Goal: Task Accomplishment & Management: Use online tool/utility

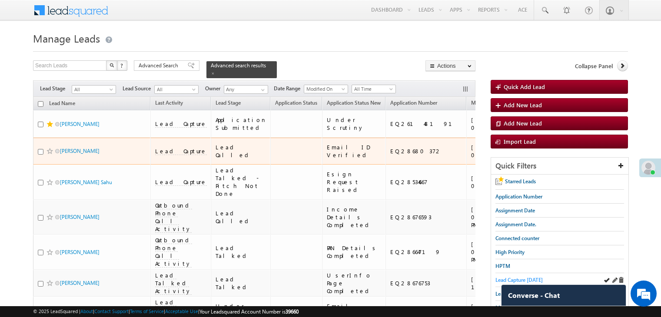
click at [502, 279] on span "Lead Capture [DATE]" at bounding box center [519, 280] width 47 height 7
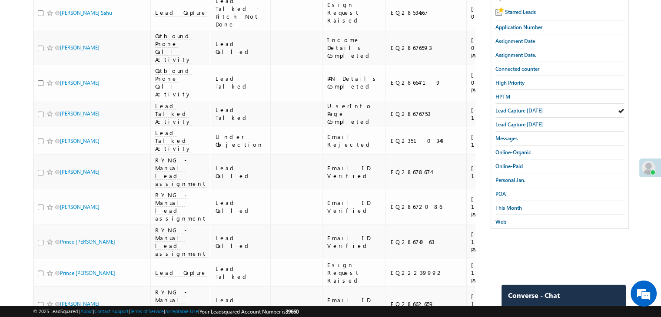
scroll to position [217, 0]
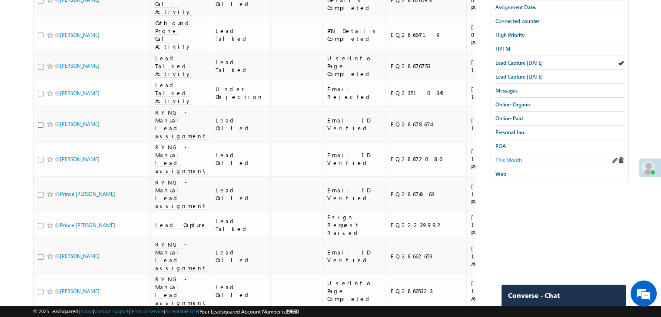
click at [509, 157] on span "This Month" at bounding box center [509, 160] width 27 height 7
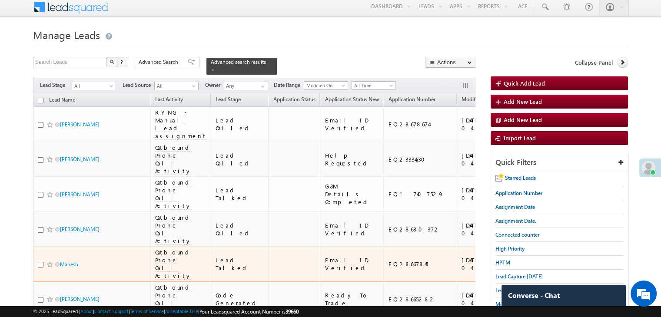
scroll to position [0, 0]
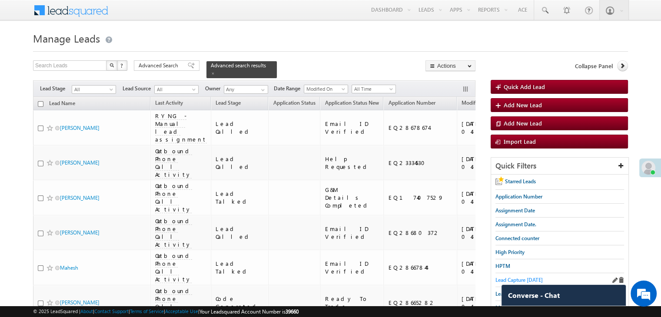
click at [503, 279] on span "Lead Capture [DATE]" at bounding box center [519, 280] width 47 height 7
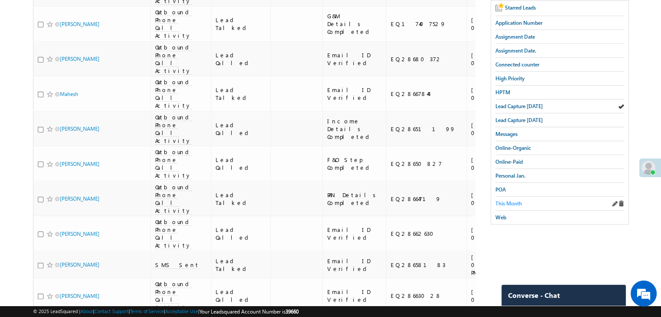
click at [511, 200] on span "This Month" at bounding box center [509, 203] width 27 height 7
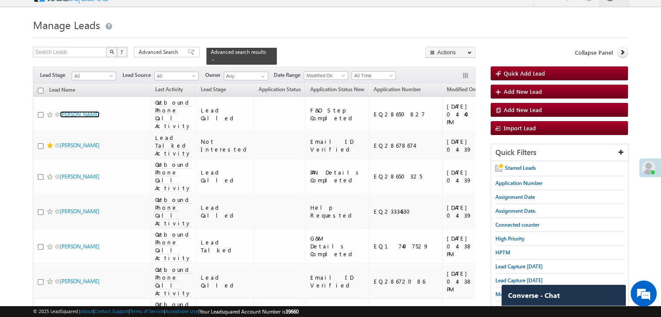
scroll to position [0, 0]
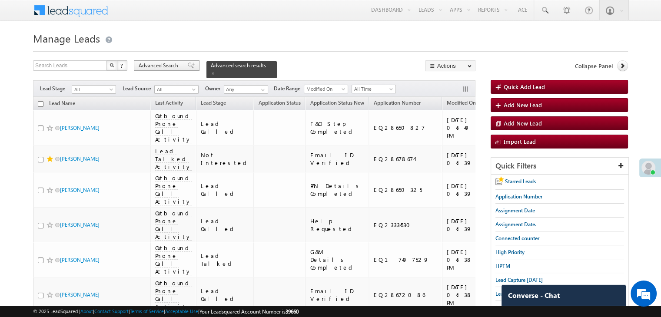
click at [165, 63] on span "Advanced Search" at bounding box center [160, 66] width 42 height 8
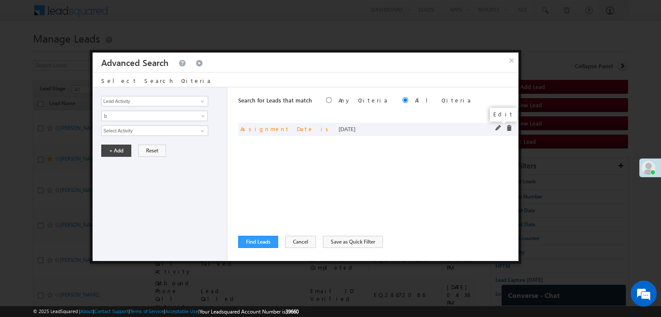
click at [497, 128] on span at bounding box center [499, 128] width 6 height 6
click at [163, 129] on span "[DATE]" at bounding box center [149, 131] width 94 height 8
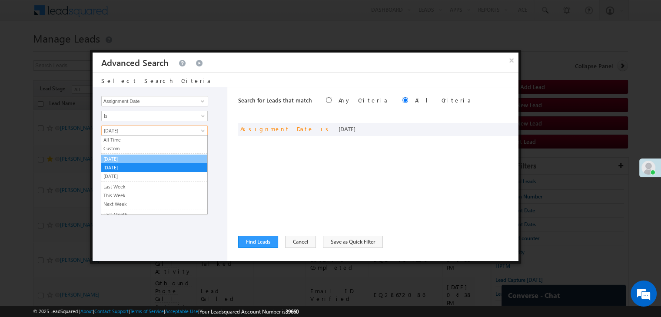
click at [133, 158] on link "[DATE]" at bounding box center [154, 159] width 106 height 8
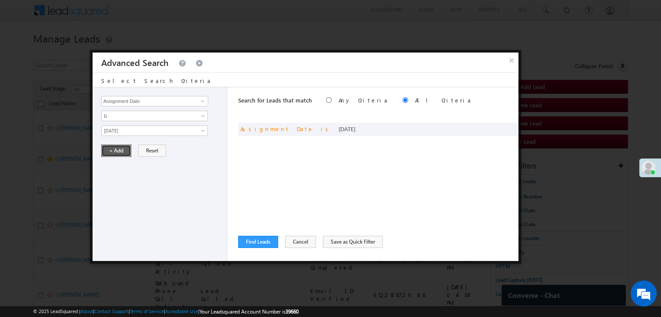
click at [127, 148] on button "+ Add" at bounding box center [116, 151] width 30 height 12
click at [251, 243] on button "Find Leads" at bounding box center [258, 242] width 40 height 12
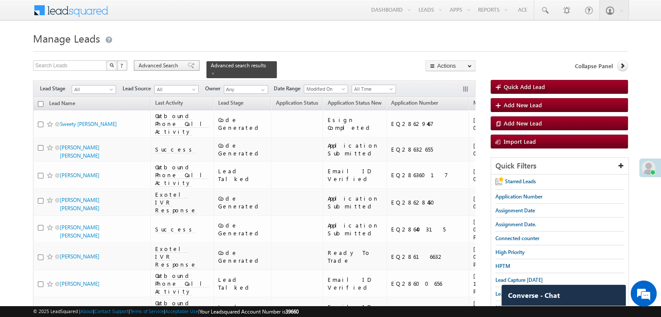
click at [164, 67] on span "Advanced Search" at bounding box center [160, 66] width 42 height 8
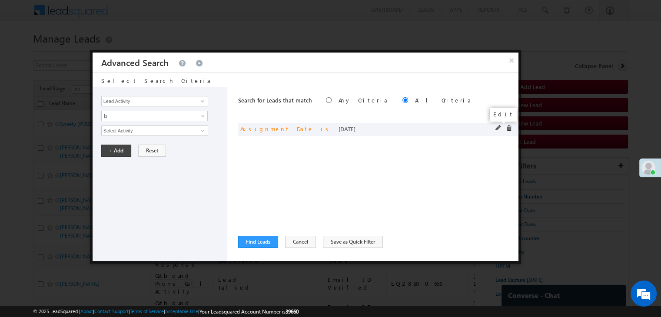
click at [497, 129] on span at bounding box center [499, 128] width 6 height 6
click at [145, 134] on link "[DATE]" at bounding box center [154, 131] width 107 height 10
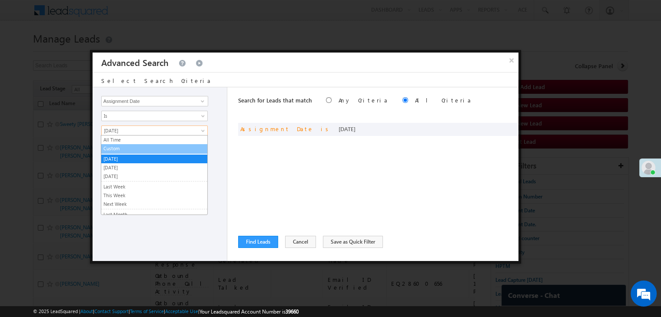
click at [127, 149] on link "Custom" at bounding box center [154, 149] width 106 height 8
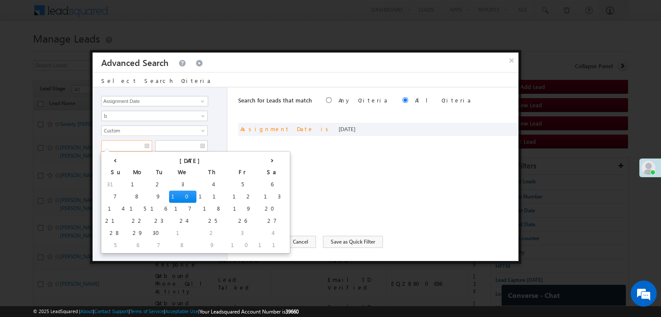
click at [131, 146] on input "text" at bounding box center [126, 145] width 51 height 11
drag, startPoint x: 124, startPoint y: 192, endPoint x: 133, endPoint y: 180, distance: 15.1
click at [127, 192] on td "8" at bounding box center [137, 197] width 21 height 12
type input "[DATE]"
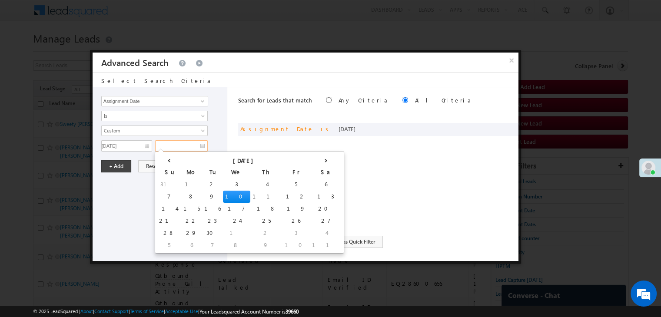
click at [191, 142] on input "text" at bounding box center [181, 145] width 53 height 11
click at [181, 194] on td "8" at bounding box center [191, 197] width 21 height 12
type input "[DATE]"
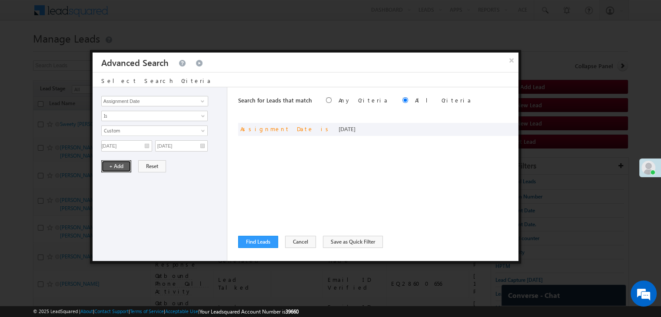
click at [119, 166] on button "+ Add" at bounding box center [116, 166] width 30 height 12
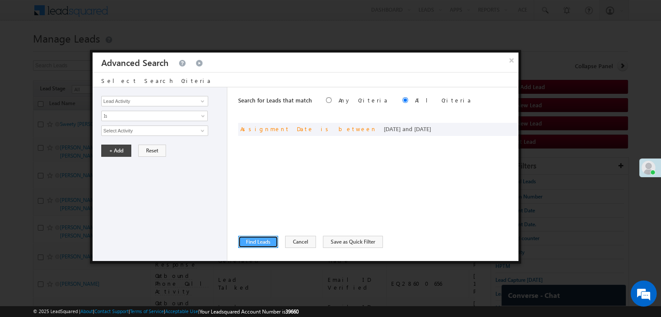
click at [252, 247] on button "Find Leads" at bounding box center [258, 242] width 40 height 12
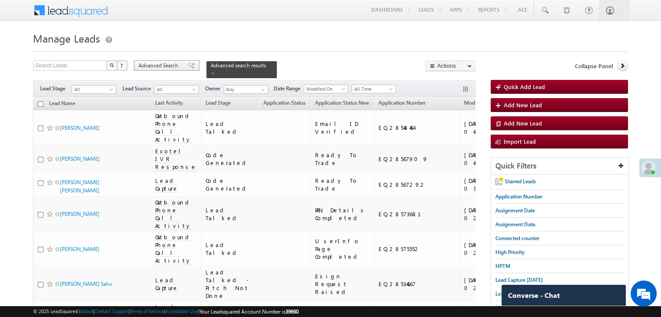
click at [184, 69] on div "Advanced Search" at bounding box center [167, 65] width 66 height 10
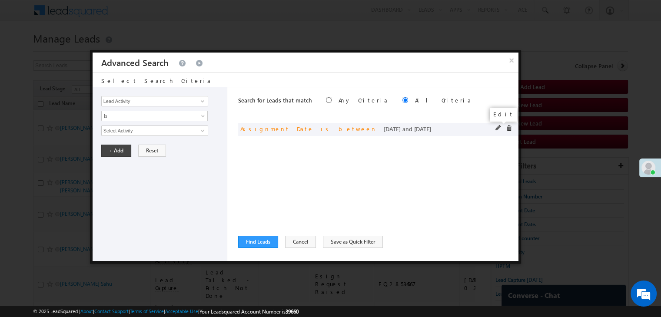
click at [497, 129] on span at bounding box center [499, 128] width 6 height 6
click at [135, 146] on input "[DATE]" at bounding box center [126, 145] width 51 height 11
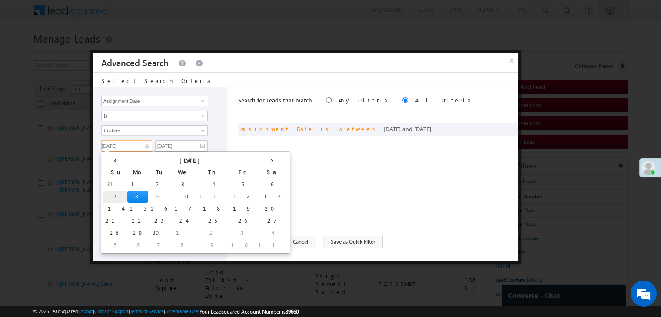
click at [113, 194] on td "7" at bounding box center [115, 197] width 24 height 12
type input "[DATE]"
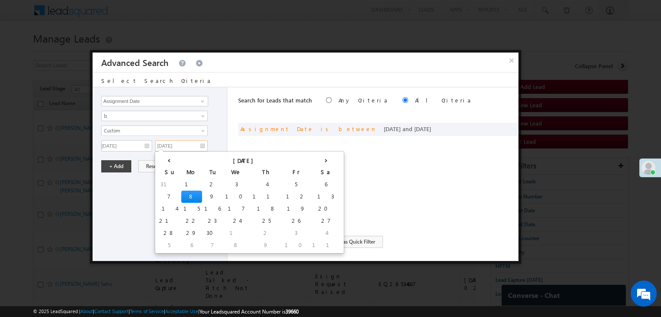
click at [193, 148] on input "[DATE]" at bounding box center [181, 145] width 53 height 11
click at [163, 194] on td "7" at bounding box center [169, 197] width 24 height 12
type input "[DATE]"
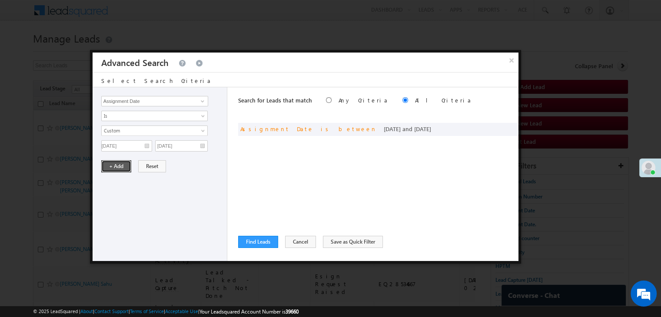
click at [111, 165] on button "+ Add" at bounding box center [116, 166] width 30 height 12
click at [250, 239] on button "Find Leads" at bounding box center [258, 242] width 40 height 12
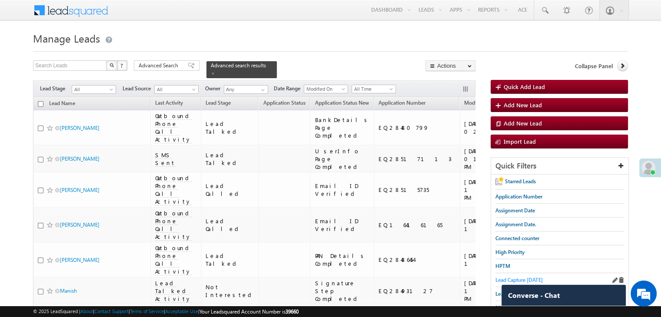
click at [518, 278] on span "Lead Capture [DATE]" at bounding box center [519, 280] width 47 height 7
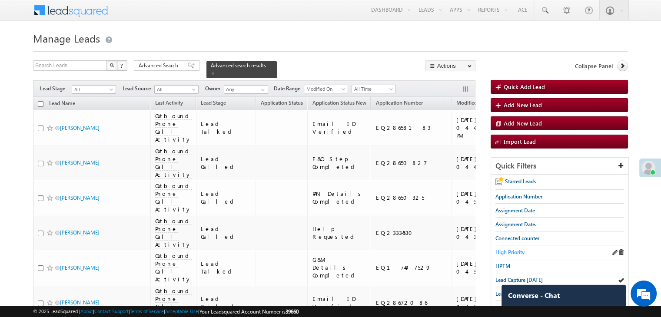
click at [510, 251] on span "High Priority" at bounding box center [510, 252] width 29 height 7
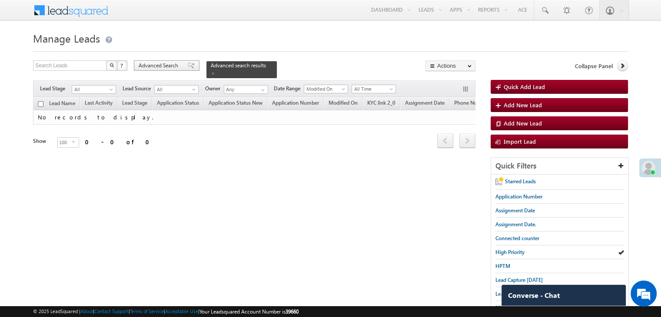
click at [168, 67] on span "Advanced Search" at bounding box center [160, 66] width 42 height 8
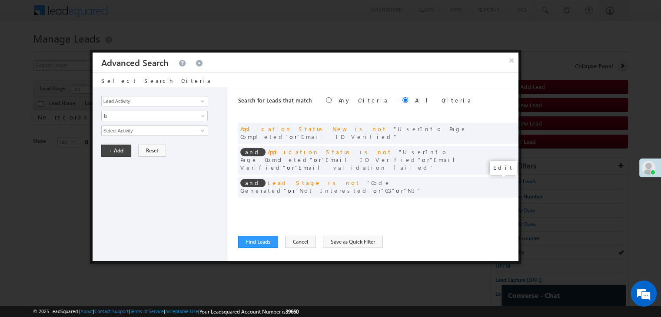
click at [499, 202] on span at bounding box center [499, 205] width 6 height 6
click at [140, 143] on input "[DATE]" at bounding box center [126, 145] width 51 height 11
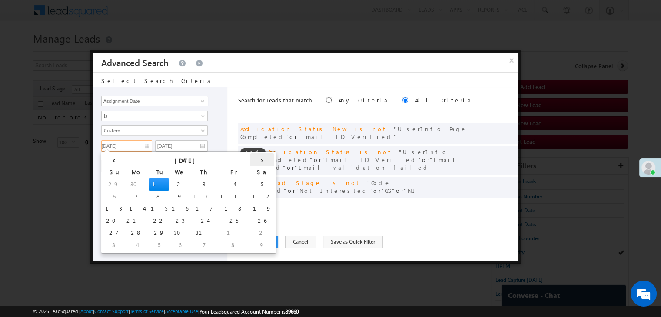
click at [250, 163] on th "›" at bounding box center [262, 160] width 24 height 13
click at [254, 163] on th "›" at bounding box center [264, 160] width 21 height 13
click at [127, 182] on td "1" at bounding box center [137, 185] width 21 height 12
type input "[DATE]"
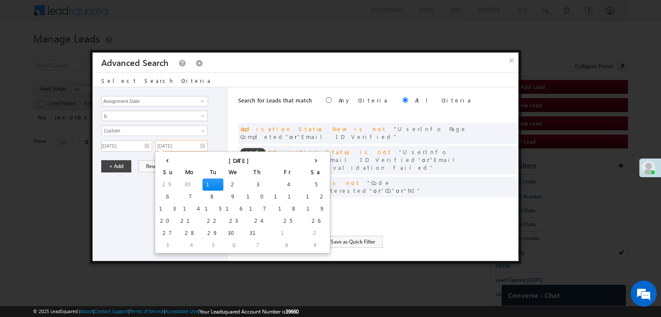
click at [192, 144] on input "[DATE]" at bounding box center [181, 145] width 53 height 11
click at [304, 160] on th "›" at bounding box center [316, 160] width 24 height 13
click at [307, 160] on th "›" at bounding box center [317, 160] width 21 height 13
click at [283, 182] on td "5" at bounding box center [296, 185] width 27 height 12
type input "[DATE]"
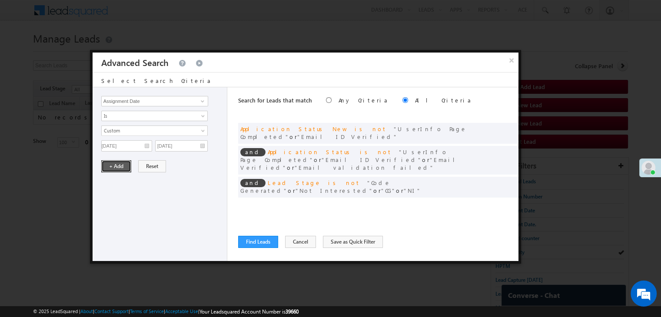
click at [104, 164] on button "+ Add" at bounding box center [116, 166] width 30 height 12
click at [250, 240] on button "Find Leads" at bounding box center [258, 242] width 40 height 12
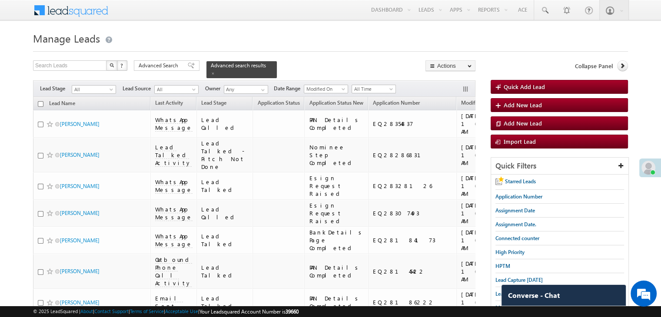
click at [40, 101] on input "checkbox" at bounding box center [41, 104] width 6 height 6
checkbox input "true"
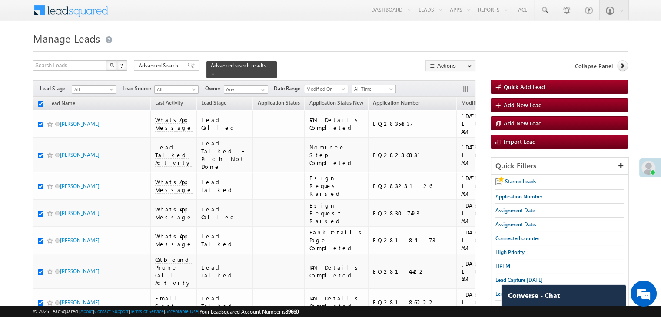
checkbox input "true"
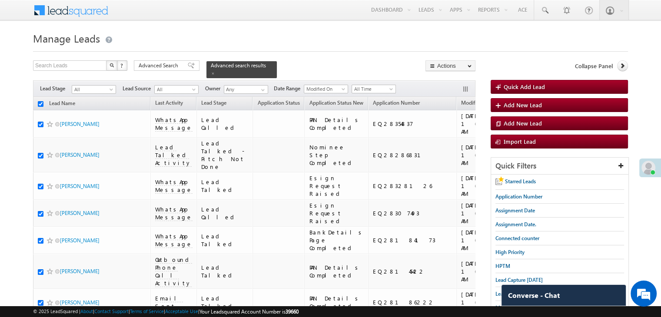
checkbox input "true"
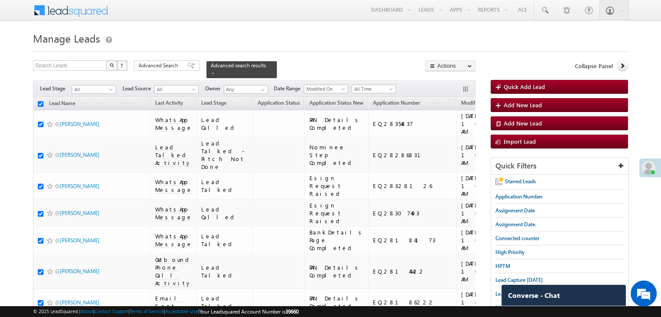
checkbox input "true"
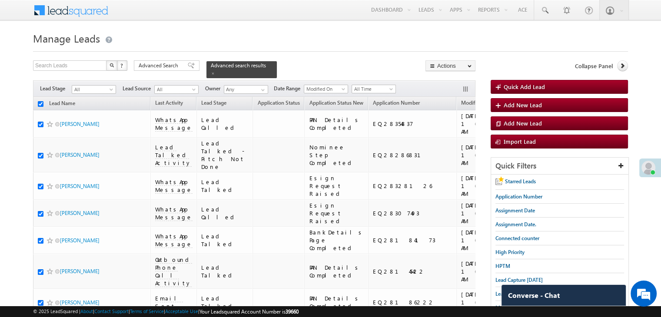
checkbox input "true"
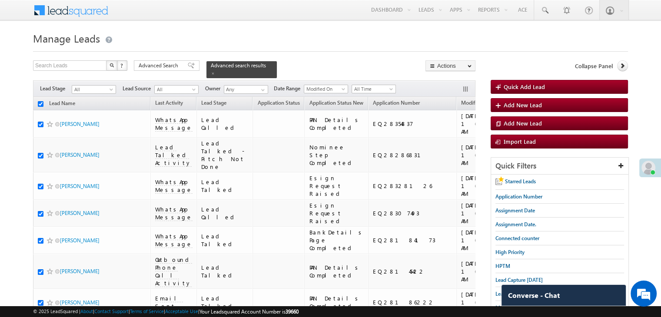
checkbox input "true"
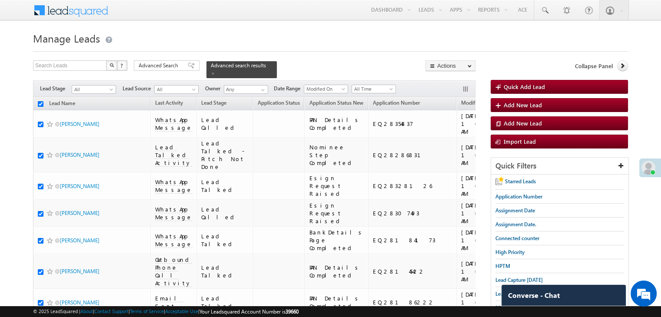
checkbox input "true"
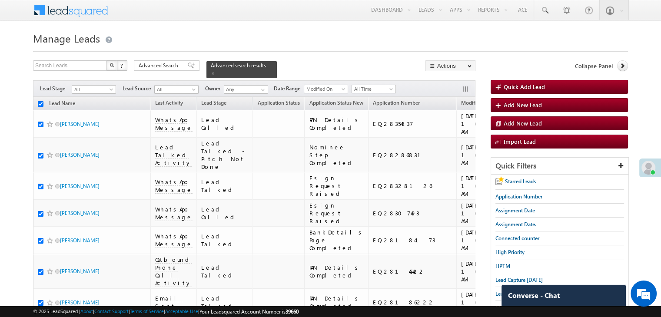
checkbox input "true"
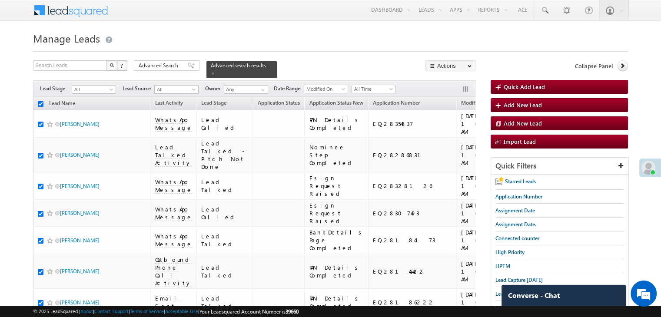
checkbox input "true"
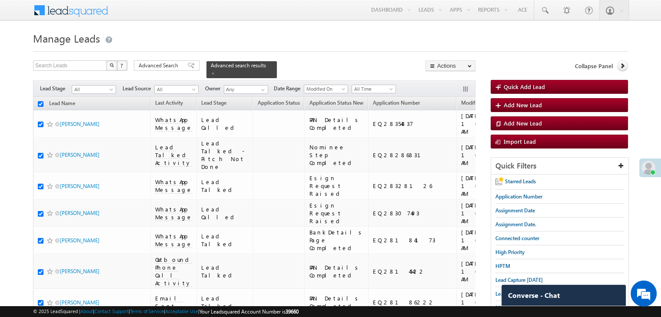
checkbox input "true"
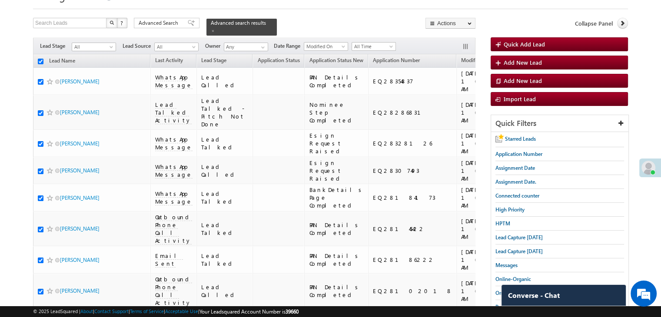
scroll to position [8, 0]
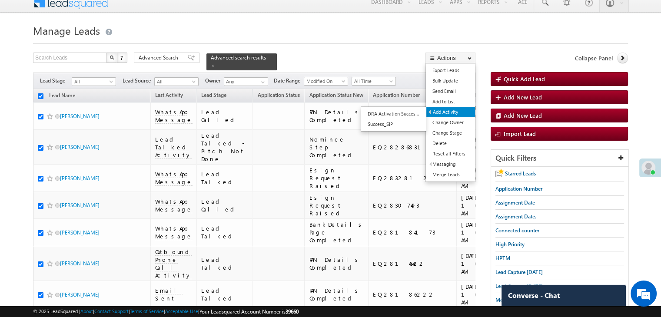
click at [445, 110] on link "Add Activity" at bounding box center [451, 112] width 49 height 10
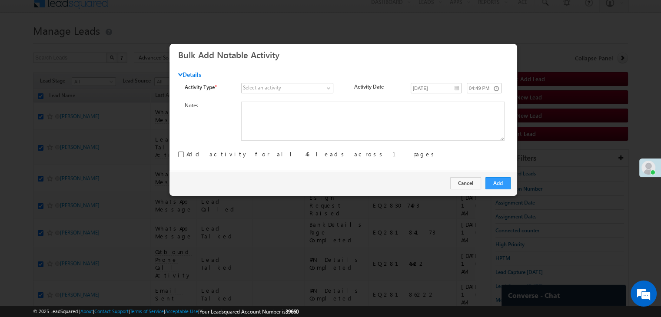
click at [248, 89] on div "Select an activity" at bounding box center [262, 88] width 38 height 8
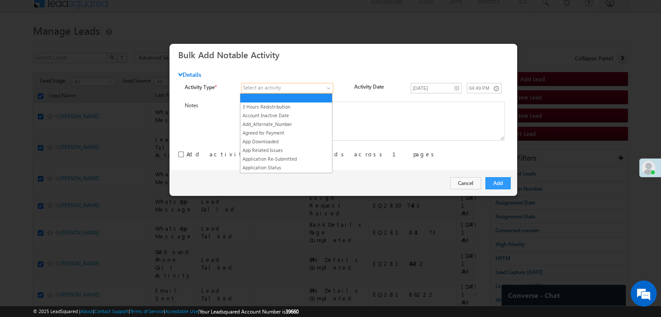
click at [324, 87] on link at bounding box center [287, 88] width 92 height 10
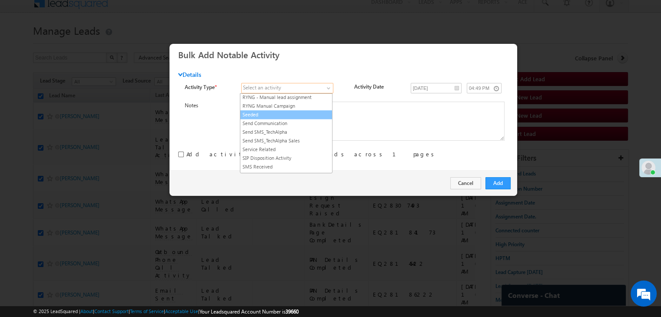
scroll to position [1087, 0]
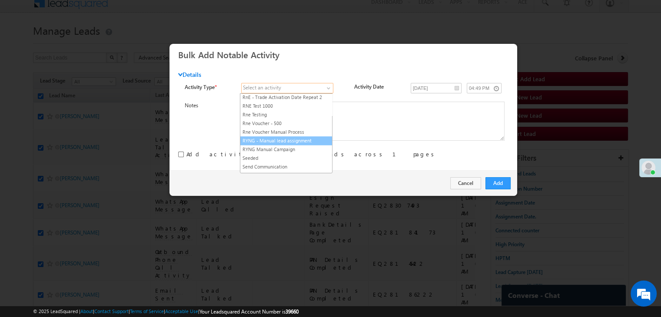
click at [293, 137] on link "RYNG - Manual lead assignment" at bounding box center [286, 141] width 92 height 8
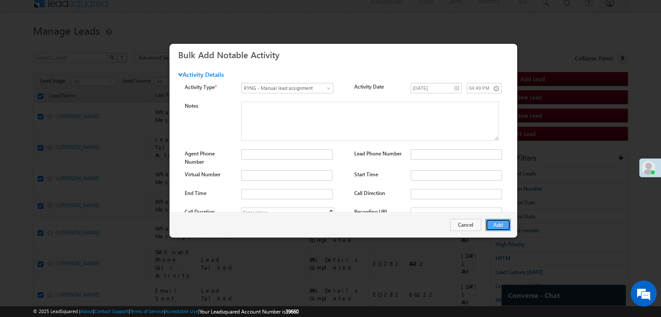
click at [501, 225] on button "Add" at bounding box center [498, 225] width 25 height 12
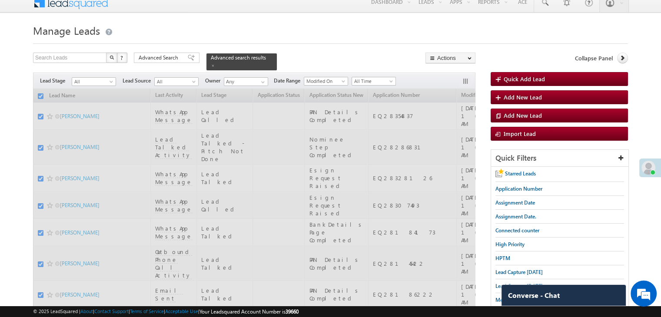
checkbox input "false"
